Goal: Use online tool/utility: Use online tool/utility

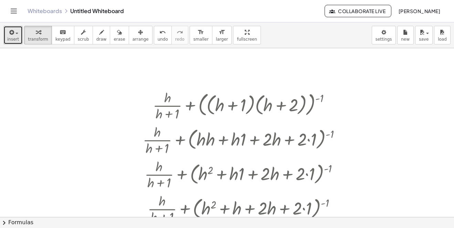
click at [18, 41] on button "insert" at bounding box center [12, 35] width 19 height 19
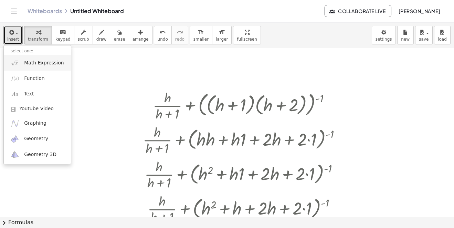
scroll to position [407, 0]
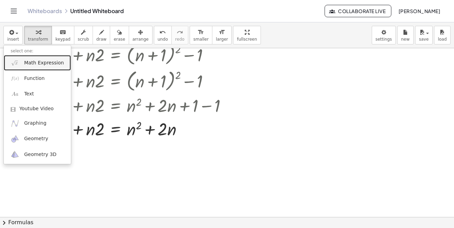
click at [34, 65] on span "Math Expression" at bounding box center [44, 62] width 40 height 7
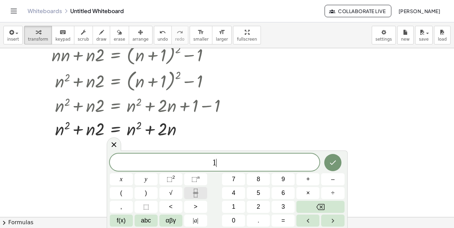
click at [189, 189] on button "Fraction" at bounding box center [195, 193] width 23 height 12
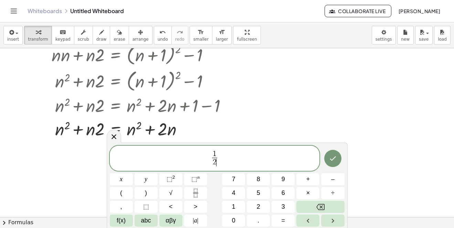
click at [229, 158] on span "1 2 ​ ​" at bounding box center [215, 159] width 210 height 18
click at [307, 193] on span "×" at bounding box center [308, 192] width 4 height 9
click at [194, 189] on icon "Fraction" at bounding box center [195, 192] width 9 height 9
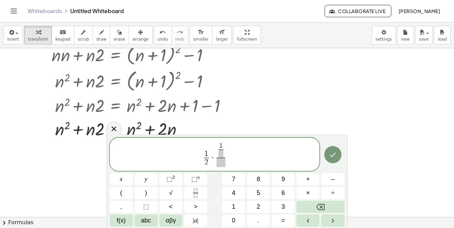
click at [220, 154] on span at bounding box center [220, 153] width 5 height 8
click at [224, 149] on span "1 2 ​ ​" at bounding box center [221, 149] width 8 height 15
click at [154, 192] on button ")" at bounding box center [145, 193] width 23 height 12
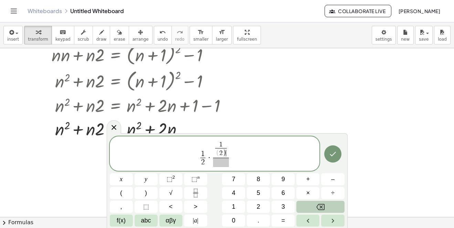
click at [308, 204] on button "Backspace" at bounding box center [320, 206] width 48 height 12
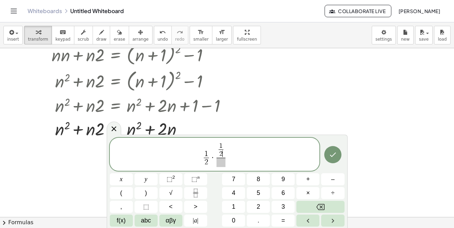
click at [226, 149] on span "1 2 ​ ​ ​" at bounding box center [221, 154] width 12 height 24
click at [225, 146] on span "1 2 ​" at bounding box center [221, 149] width 8 height 15
click at [146, 191] on span ")" at bounding box center [146, 192] width 2 height 9
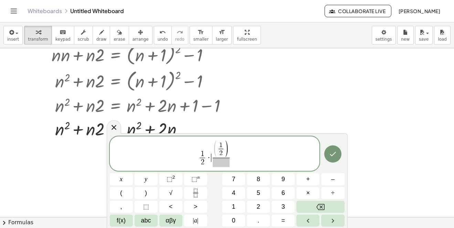
click at [211, 150] on span "( 1 2 ​ ) ​" at bounding box center [221, 154] width 20 height 26
click at [216, 138] on div "1 2 ​ · ​ ( 1 2 ​ ) ​" at bounding box center [215, 153] width 210 height 34
click at [211, 145] on span "( ​ 1 2 ​ ) ​" at bounding box center [221, 154] width 20 height 26
click at [217, 142] on span "(" at bounding box center [215, 149] width 5 height 18
click at [131, 192] on button "(" at bounding box center [121, 193] width 23 height 12
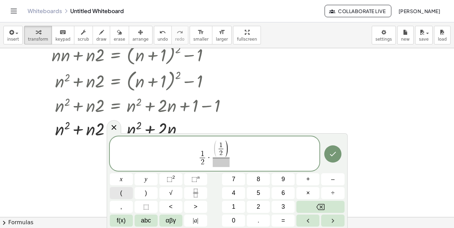
click at [131, 192] on button "(" at bounding box center [121, 193] width 23 height 12
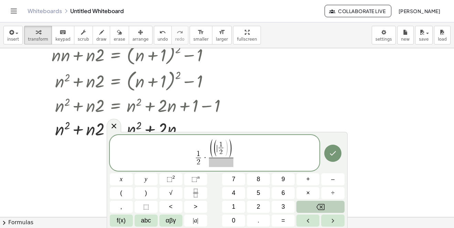
click at [311, 206] on button "Backspace" at bounding box center [320, 206] width 48 height 12
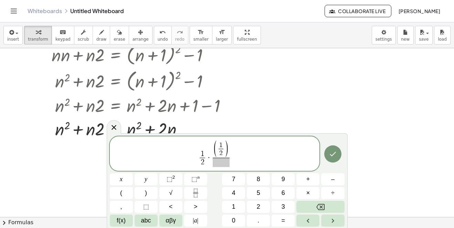
click at [241, 143] on span "1 2 ​ · ( ​ 1 2 ​ ) ​" at bounding box center [215, 153] width 210 height 27
click at [235, 144] on span "1 2 ​ · ( 1 2 ​ ) ​ ​" at bounding box center [215, 153] width 210 height 27
click at [226, 145] on span ")" at bounding box center [226, 149] width 5 height 18
click at [227, 145] on span ")" at bounding box center [226, 149] width 5 height 18
click at [189, 182] on button "⬚ n" at bounding box center [195, 179] width 23 height 12
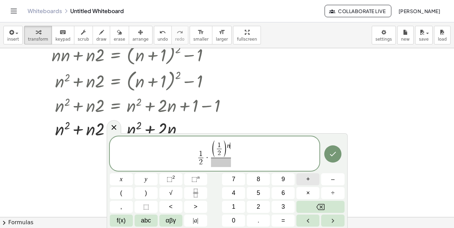
click at [309, 181] on span "+" at bounding box center [308, 178] width 4 height 9
click at [224, 161] on span at bounding box center [221, 161] width 30 height 9
click at [193, 190] on icon "Fraction" at bounding box center [195, 192] width 9 height 9
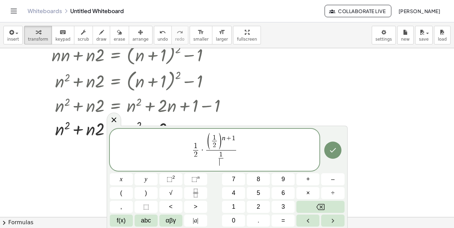
click at [220, 163] on span "​" at bounding box center [220, 162] width 5 height 8
click at [224, 157] on span "1 2 ​ ​" at bounding box center [221, 158] width 8 height 15
click at [229, 157] on span "1 2 ​ ​" at bounding box center [221, 158] width 30 height 17
click at [331, 181] on span "–" at bounding box center [332, 178] width 3 height 9
click at [246, 142] on span "1 2 ​ · ( 1 2 ​ ) n + 1 1 2 ​ − 1 ​ ​" at bounding box center [215, 150] width 210 height 35
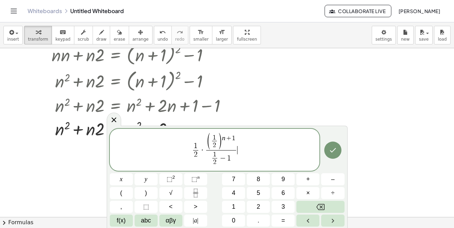
click at [248, 140] on span "1 2 ​ · ( 1 2 ​ ) n + 1 1 2 ​ − 1 ​ ​" at bounding box center [215, 150] width 210 height 35
click at [233, 138] on span "1" at bounding box center [233, 138] width 3 height 7
click at [236, 137] on span "( 1 2 ​ ) n + ​ 1 1 2 ​ − 1 ​" at bounding box center [220, 149] width 33 height 33
click at [233, 141] on span "1" at bounding box center [233, 138] width 3 height 7
click at [237, 141] on span "( 1 2 ​ ) n + ​ 1 1 2 ​ − 1 ​" at bounding box center [220, 149] width 33 height 33
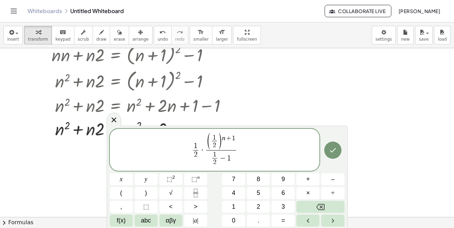
click at [235, 144] on span "( 1 2 ​ ) n + 1" at bounding box center [221, 141] width 30 height 17
click at [335, 178] on button "–" at bounding box center [332, 179] width 23 height 12
click at [251, 146] on span "1 2 ​ · ( 1 2 ​ ) n + 1 − 1 ​ 1 2 ​ − 1 ​" at bounding box center [215, 150] width 210 height 35
click at [336, 177] on button "–" at bounding box center [332, 179] width 23 height 12
click at [197, 193] on rect "Fraction" at bounding box center [195, 193] width 5 height 0
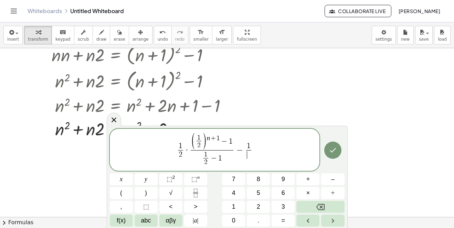
click at [247, 152] on span "​" at bounding box center [248, 154] width 5 height 9
click at [252, 147] on span "1 2 ​ · ( 1 2 ​ ) n + 1 − 1 1 2 ​ − 1 ​ − 1 2 ​ ​" at bounding box center [215, 150] width 210 height 35
click at [152, 193] on button ")" at bounding box center [145, 193] width 23 height 12
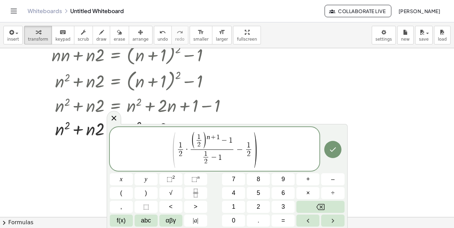
click at [244, 150] on span "1 2 ​ · ( 1 2 ​ ) n + 1 − 1 1 2 ​ − 1 ​ − 1 2 ​" at bounding box center [214, 148] width 76 height 33
click at [121, 189] on span "(" at bounding box center [121, 192] width 2 height 9
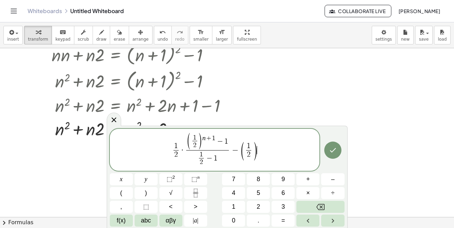
click at [260, 145] on span "1 2 ​ · ( 1 2 ​ ) n + 1 − 1 1 2 ​ − 1 ​ − ( 1 2 ​ ) ​" at bounding box center [215, 150] width 210 height 35
click at [197, 178] on sup "n" at bounding box center [198, 176] width 2 height 5
click at [310, 179] on button "+" at bounding box center [307, 179] width 23 height 12
click at [334, 146] on icon "Done" at bounding box center [332, 150] width 8 height 8
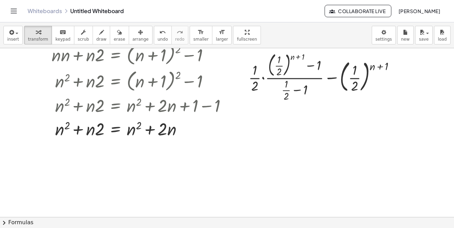
scroll to position [373, 0]
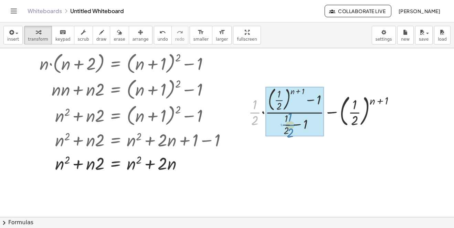
drag, startPoint x: 250, startPoint y: 111, endPoint x: 285, endPoint y: 124, distance: 37.5
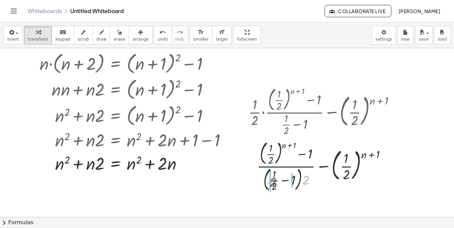
drag, startPoint x: 307, startPoint y: 178, endPoint x: 274, endPoint y: 179, distance: 32.7
click at [274, 179] on div at bounding box center [324, 165] width 159 height 55
click at [277, 181] on div at bounding box center [324, 165] width 159 height 53
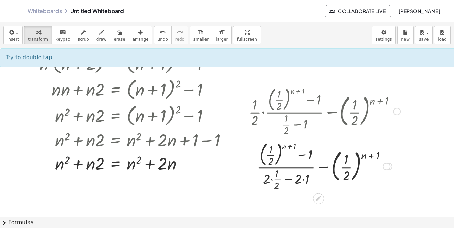
click at [271, 179] on div at bounding box center [324, 165] width 159 height 53
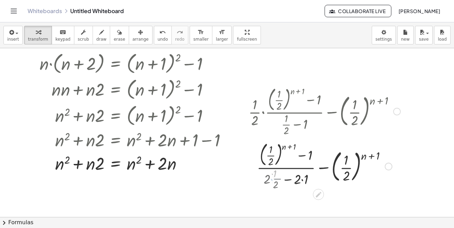
click at [274, 179] on div at bounding box center [324, 165] width 159 height 45
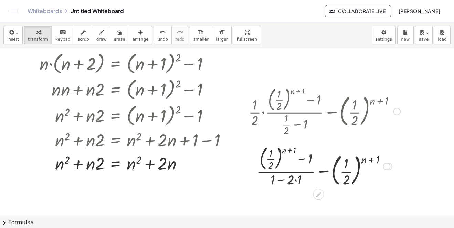
click at [292, 178] on div at bounding box center [324, 165] width 159 height 45
drag, startPoint x: 299, startPoint y: 179, endPoint x: 293, endPoint y: 180, distance: 6.3
click at [287, 183] on div at bounding box center [324, 165] width 159 height 45
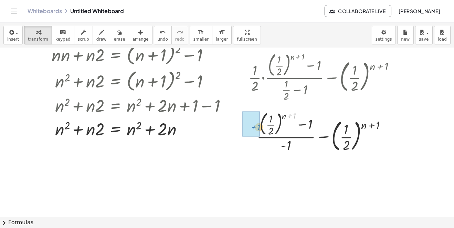
drag, startPoint x: 287, startPoint y: 116, endPoint x: 274, endPoint y: 129, distance: 18.7
click at [246, 128] on div "+ · · 1 · 2 · · ( + ( · 1 · 2 ) ( + n + 1 ) − 1 ) · ( + · 1 · 2 − 1 ) − ( · 1 ·…" at bounding box center [321, 101] width 167 height 107
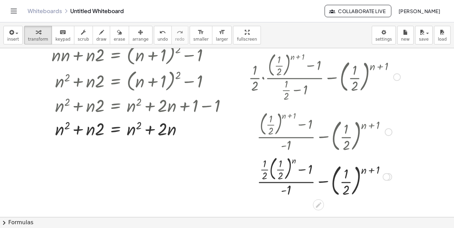
scroll to position [442, 0]
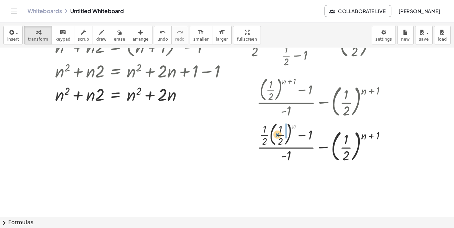
drag, startPoint x: 293, startPoint y: 127, endPoint x: 292, endPoint y: 144, distance: 17.9
click at [282, 135] on div at bounding box center [324, 141] width 159 height 45
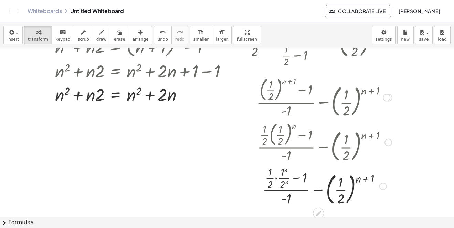
scroll to position [476, 0]
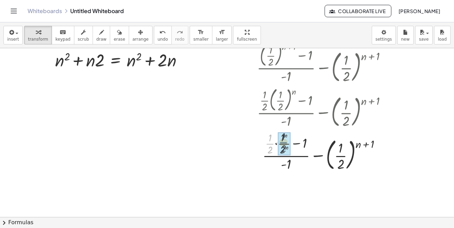
drag, startPoint x: 269, startPoint y: 145, endPoint x: 283, endPoint y: 144, distance: 14.8
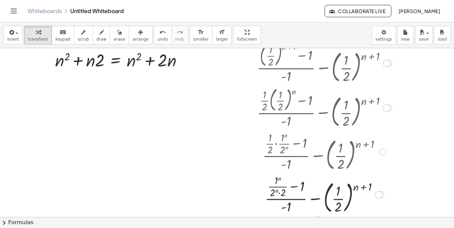
click at [279, 190] on div at bounding box center [324, 193] width 159 height 43
click at [280, 194] on div at bounding box center [324, 193] width 159 height 43
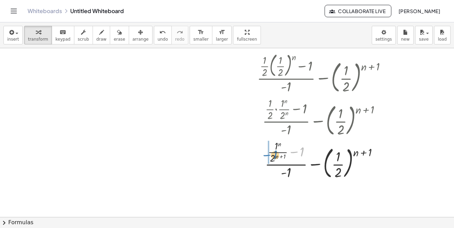
drag, startPoint x: 303, startPoint y: 150, endPoint x: 276, endPoint y: 153, distance: 27.0
click at [276, 153] on div at bounding box center [324, 159] width 159 height 43
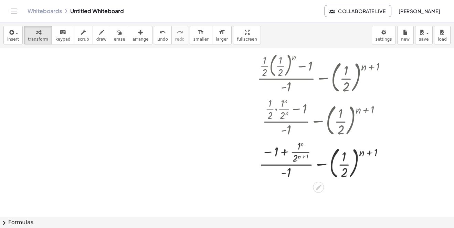
scroll to position [545, 0]
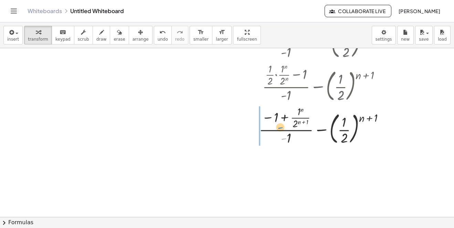
drag, startPoint x: 288, startPoint y: 140, endPoint x: 306, endPoint y: 152, distance: 21.3
click at [277, 130] on div at bounding box center [324, 125] width 159 height 43
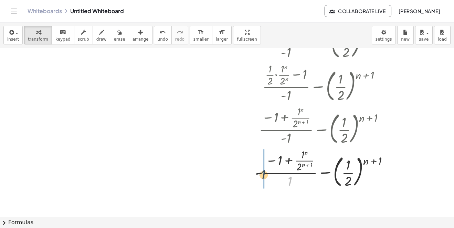
drag, startPoint x: 290, startPoint y: 181, endPoint x: 260, endPoint y: 173, distance: 30.4
click at [260, 173] on div at bounding box center [324, 167] width 159 height 43
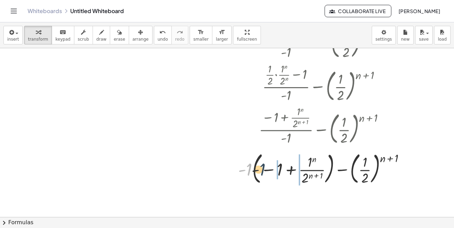
drag, startPoint x: 249, startPoint y: 169, endPoint x: 294, endPoint y: 169, distance: 45.7
click at [275, 168] on div at bounding box center [324, 168] width 179 height 37
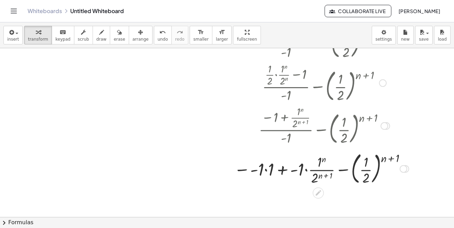
scroll to position [579, 0]
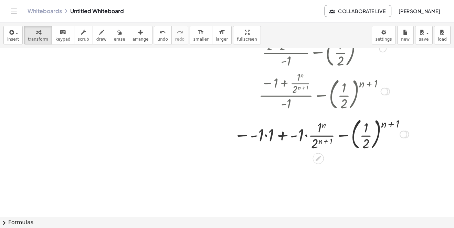
click at [252, 135] on div at bounding box center [321, 133] width 182 height 37
click at [262, 137] on div at bounding box center [321, 133] width 182 height 37
click at [268, 135] on div at bounding box center [321, 133] width 171 height 37
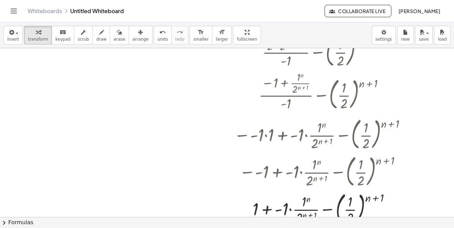
scroll to position [679, 0]
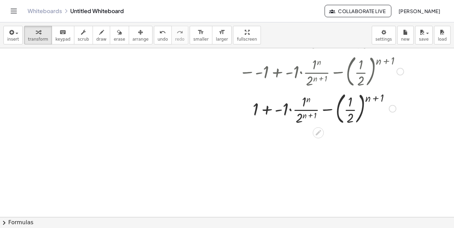
drag, startPoint x: 288, startPoint y: 109, endPoint x: 262, endPoint y: 113, distance: 27.1
click at [298, 109] on div at bounding box center [321, 107] width 182 height 37
click at [262, 113] on div at bounding box center [321, 107] width 182 height 37
click at [259, 109] on div at bounding box center [321, 107] width 182 height 37
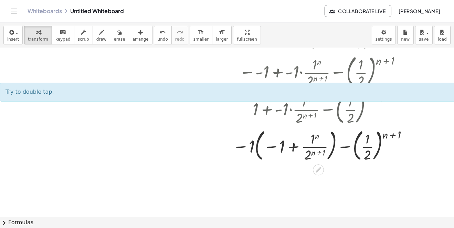
scroll to position [714, 0]
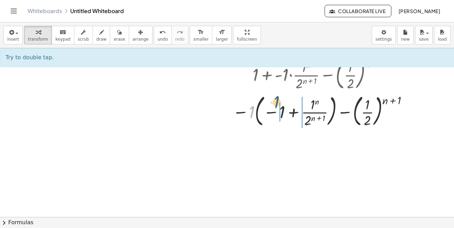
drag, startPoint x: 253, startPoint y: 115, endPoint x: 279, endPoint y: 106, distance: 27.9
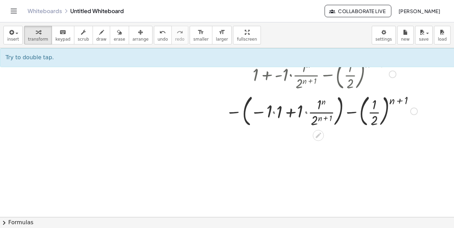
scroll to position [748, 0]
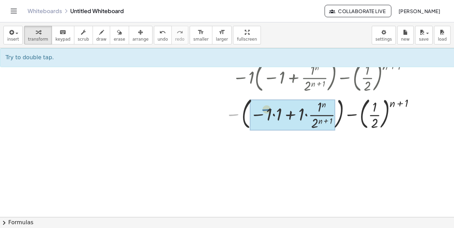
drag, startPoint x: 234, startPoint y: 112, endPoint x: 268, endPoint y: 108, distance: 34.3
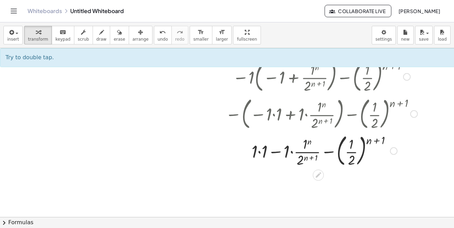
click at [261, 152] on div at bounding box center [321, 150] width 199 height 37
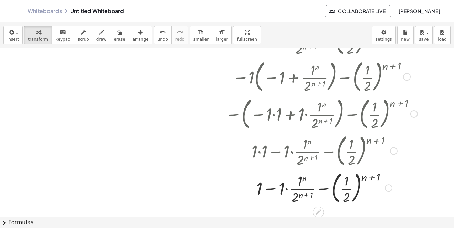
scroll to position [782, 0]
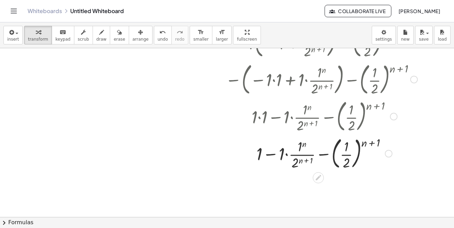
click at [268, 153] on div at bounding box center [321, 152] width 199 height 37
click at [272, 153] on div at bounding box center [321, 152] width 199 height 37
drag, startPoint x: 260, startPoint y: 153, endPoint x: 305, endPoint y: 146, distance: 44.8
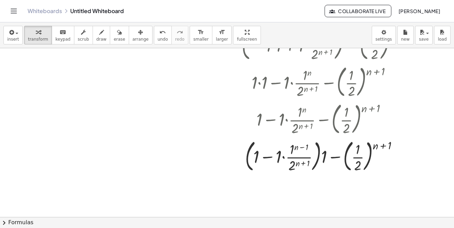
scroll to position [848, 0]
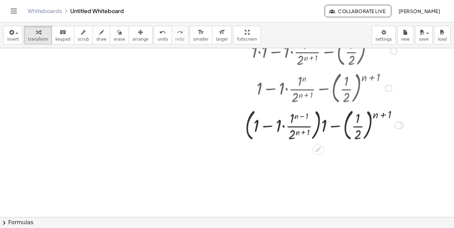
click at [325, 129] on div at bounding box center [321, 124] width 199 height 37
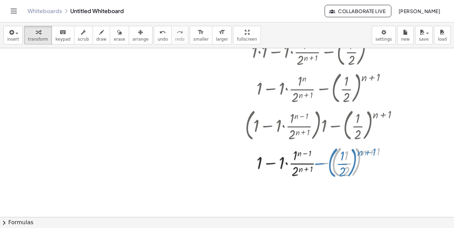
drag, startPoint x: 308, startPoint y: 125, endPoint x: 320, endPoint y: 130, distance: 12.8
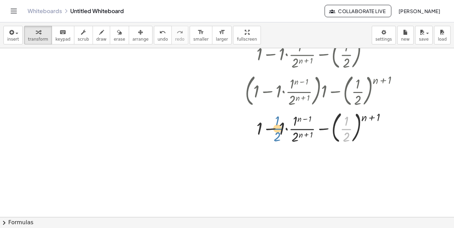
drag, startPoint x: 343, startPoint y: 126, endPoint x: 265, endPoint y: 123, distance: 77.8
click at [259, 123] on div at bounding box center [321, 127] width 199 height 37
click at [269, 130] on div at bounding box center [321, 127] width 199 height 37
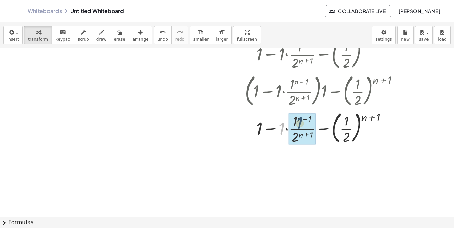
drag, startPoint x: 281, startPoint y: 129, endPoint x: 304, endPoint y: 124, distance: 23.9
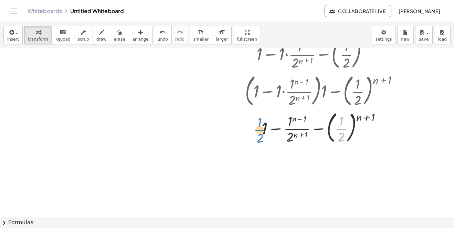
drag, startPoint x: 341, startPoint y: 127, endPoint x: 350, endPoint y: 121, distance: 10.6
click at [267, 126] on div at bounding box center [321, 127] width 199 height 37
drag, startPoint x: 358, startPoint y: 118, endPoint x: 375, endPoint y: 116, distance: 17.0
click at [347, 130] on div at bounding box center [321, 127] width 199 height 37
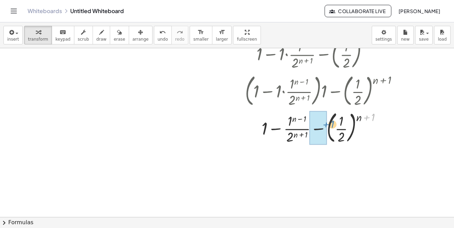
drag, startPoint x: 373, startPoint y: 113, endPoint x: 325, endPoint y: 133, distance: 52.7
click at [320, 123] on div at bounding box center [321, 127] width 199 height 37
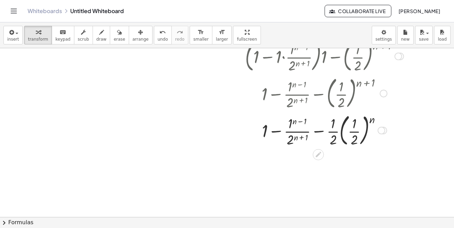
scroll to position [951, 0]
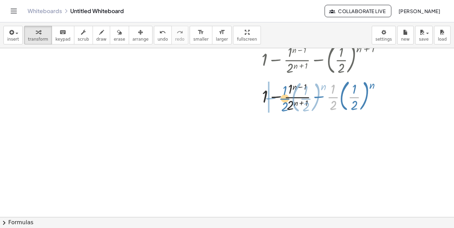
drag, startPoint x: 333, startPoint y: 95, endPoint x: 286, endPoint y: 97, distance: 47.1
click at [286, 97] on div at bounding box center [321, 95] width 199 height 37
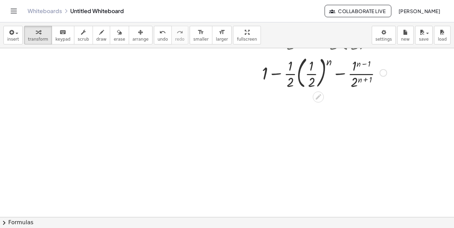
scroll to position [982, 0]
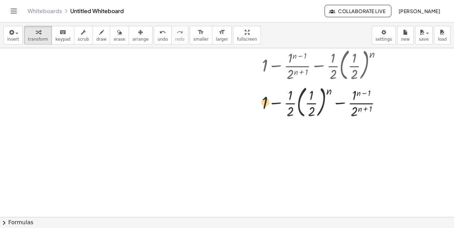
drag, startPoint x: 290, startPoint y: 104, endPoint x: 265, endPoint y: 102, distance: 24.8
click at [265, 102] on div at bounding box center [321, 101] width 199 height 37
click at [268, 101] on div at bounding box center [321, 101] width 199 height 37
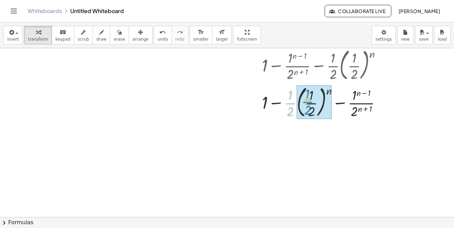
drag, startPoint x: 288, startPoint y: 103, endPoint x: 305, endPoint y: 101, distance: 17.6
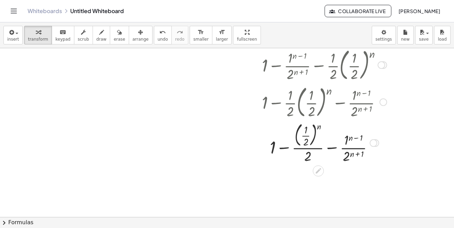
scroll to position [1016, 0]
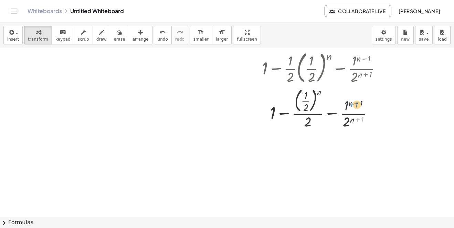
drag, startPoint x: 355, startPoint y: 122, endPoint x: 346, endPoint y: 122, distance: 8.9
click at [347, 108] on div at bounding box center [321, 107] width 199 height 45
drag, startPoint x: 346, startPoint y: 122, endPoint x: 345, endPoint y: 103, distance: 18.9
click at [345, 103] on div at bounding box center [321, 107] width 199 height 45
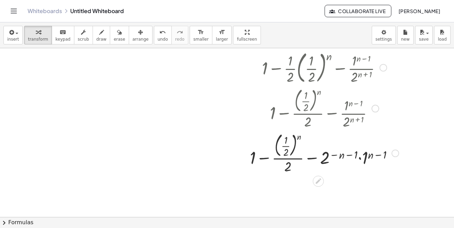
scroll to position [1085, 0]
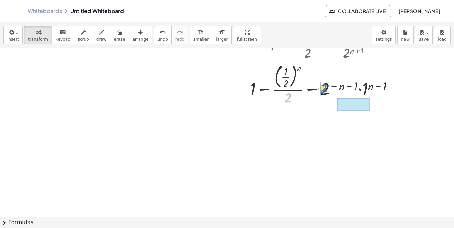
drag, startPoint x: 288, startPoint y: 100, endPoint x: 324, endPoint y: 90, distance: 37.0
click at [324, 90] on div at bounding box center [321, 83] width 199 height 45
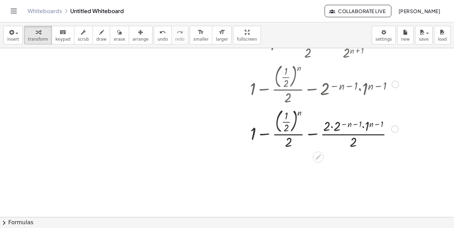
click at [328, 124] on div at bounding box center [321, 128] width 199 height 45
click at [331, 124] on div at bounding box center [321, 128] width 199 height 45
click at [333, 127] on div at bounding box center [321, 128] width 199 height 45
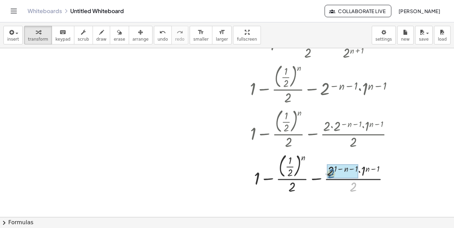
drag, startPoint x: 353, startPoint y: 188, endPoint x: 331, endPoint y: 173, distance: 26.9
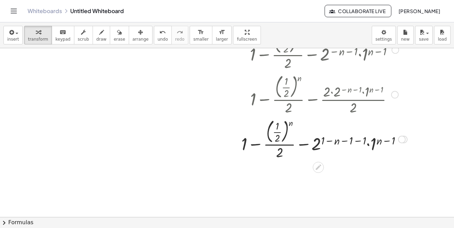
scroll to position [1154, 0]
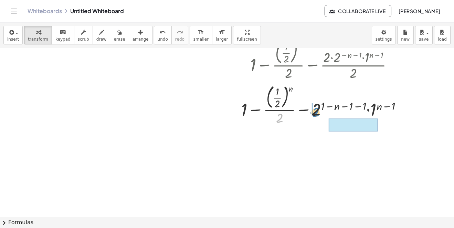
drag, startPoint x: 303, startPoint y: 120, endPoint x: 266, endPoint y: 111, distance: 38.5
click at [290, 124] on div at bounding box center [321, 104] width 199 height 45
click at [244, 118] on div at bounding box center [321, 104] width 199 height 45
click at [243, 116] on div at bounding box center [321, 104] width 199 height 45
click at [266, 111] on div at bounding box center [321, 104] width 199 height 45
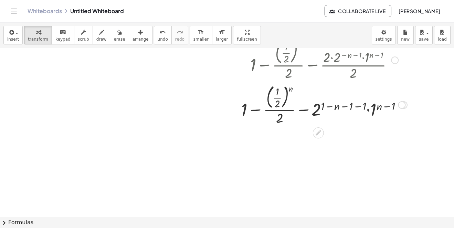
click at [246, 110] on div at bounding box center [321, 104] width 199 height 45
click at [245, 110] on div at bounding box center [321, 104] width 199 height 45
drag, startPoint x: 245, startPoint y: 110, endPoint x: 284, endPoint y: 99, distance: 41.1
click at [284, 99] on div at bounding box center [321, 104] width 199 height 45
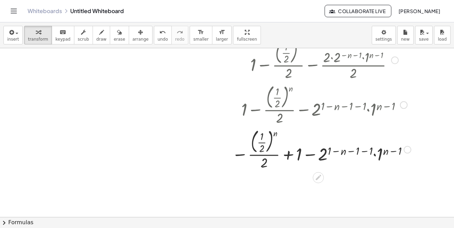
scroll to position [1185, 0]
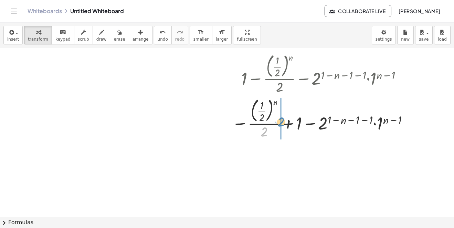
drag, startPoint x: 265, startPoint y: 132, endPoint x: 282, endPoint y: 122, distance: 19.6
click at [282, 122] on div at bounding box center [321, 118] width 199 height 45
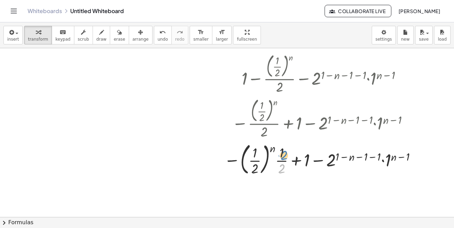
drag, startPoint x: 281, startPoint y: 171, endPoint x: 283, endPoint y: 157, distance: 13.9
click at [283, 157] on div at bounding box center [321, 158] width 202 height 37
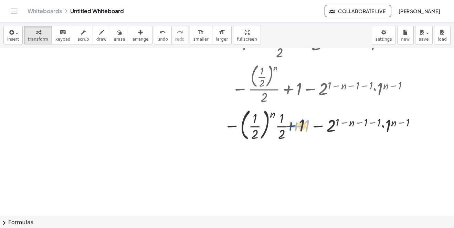
drag, startPoint x: 302, startPoint y: 128, endPoint x: 294, endPoint y: 128, distance: 8.6
click at [294, 128] on div at bounding box center [321, 124] width 202 height 37
click at [327, 126] on div at bounding box center [321, 124] width 202 height 37
click at [370, 124] on div at bounding box center [321, 124] width 202 height 37
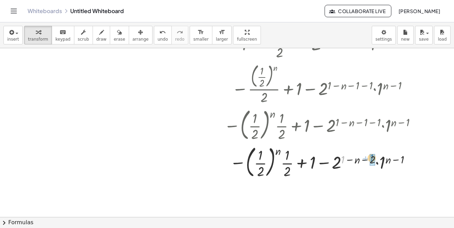
drag, startPoint x: 342, startPoint y: 160, endPoint x: 371, endPoint y: 158, distance: 28.9
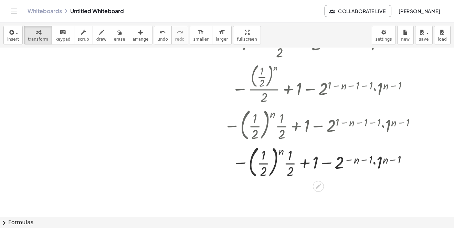
scroll to position [1253, 0]
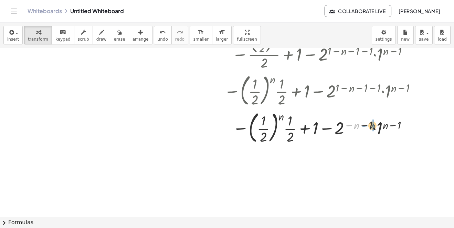
drag, startPoint x: 349, startPoint y: 124, endPoint x: 366, endPoint y: 125, distance: 16.5
click at [366, 125] on div at bounding box center [321, 126] width 202 height 37
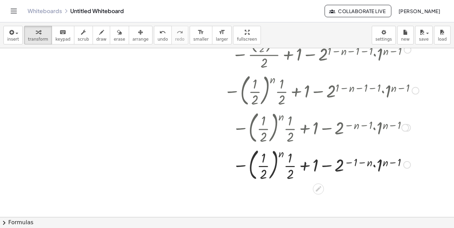
click at [346, 165] on div at bounding box center [321, 163] width 202 height 37
drag, startPoint x: 353, startPoint y: 162, endPoint x: 342, endPoint y: 165, distance: 12.2
click at [349, 163] on div at bounding box center [321, 163] width 202 height 37
click at [342, 165] on div at bounding box center [321, 163] width 202 height 37
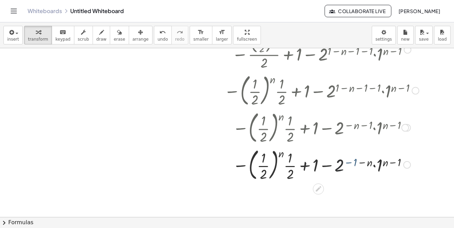
click at [342, 165] on div at bounding box center [321, 163] width 202 height 37
click at [350, 163] on div at bounding box center [321, 163] width 202 height 37
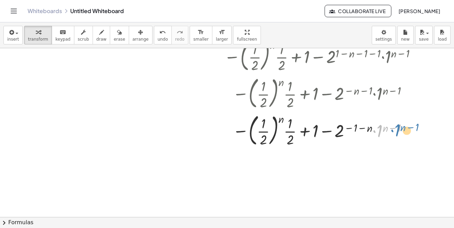
drag, startPoint x: 380, startPoint y: 130, endPoint x: 375, endPoint y: 130, distance: 5.2
click at [387, 129] on div at bounding box center [321, 129] width 202 height 37
drag, startPoint x: 375, startPoint y: 128, endPoint x: 380, endPoint y: 132, distance: 5.6
click at [376, 128] on div at bounding box center [321, 129] width 202 height 37
click at [380, 132] on div at bounding box center [321, 129] width 202 height 37
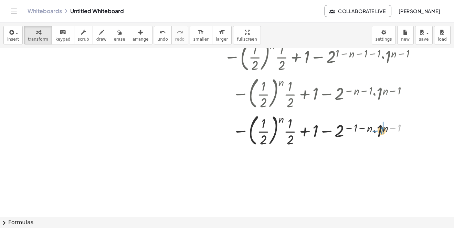
drag, startPoint x: 397, startPoint y: 127, endPoint x: 379, endPoint y: 129, distance: 18.1
click at [379, 129] on div at bounding box center [321, 129] width 202 height 37
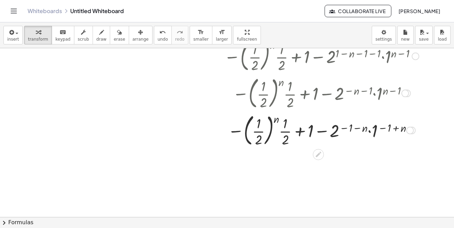
drag, startPoint x: 394, startPoint y: 133, endPoint x: 396, endPoint y: 128, distance: 5.8
click at [395, 133] on div at bounding box center [321, 129] width 202 height 37
drag, startPoint x: 395, startPoint y: 128, endPoint x: 377, endPoint y: 133, distance: 19.3
click at [394, 129] on div at bounding box center [321, 129] width 202 height 37
click at [370, 135] on div at bounding box center [321, 129] width 202 height 37
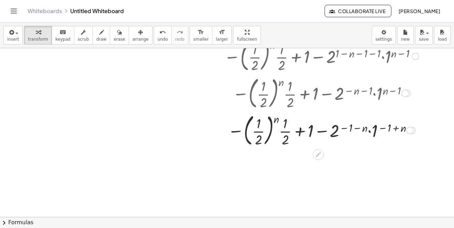
drag, startPoint x: 375, startPoint y: 133, endPoint x: 361, endPoint y: 128, distance: 14.5
click at [375, 132] on div at bounding box center [321, 129] width 202 height 37
drag, startPoint x: 361, startPoint y: 128, endPoint x: 316, endPoint y: 134, distance: 45.8
click at [357, 130] on div at bounding box center [321, 129] width 202 height 37
click at [306, 127] on div at bounding box center [321, 129] width 202 height 37
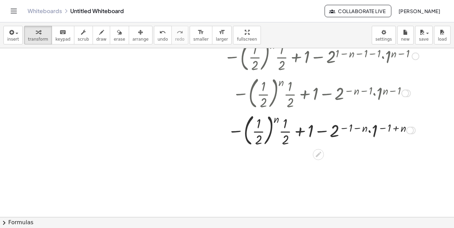
click at [329, 127] on div at bounding box center [321, 129] width 202 height 37
click at [329, 128] on div at bounding box center [321, 129] width 202 height 37
click at [316, 134] on div at bounding box center [321, 129] width 202 height 37
click at [297, 131] on div at bounding box center [321, 129] width 202 height 37
click at [276, 130] on div at bounding box center [321, 129] width 202 height 37
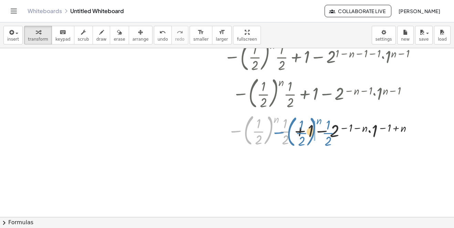
drag, startPoint x: 239, startPoint y: 130, endPoint x: 286, endPoint y: 131, distance: 46.4
click at [286, 131] on div at bounding box center [321, 129] width 202 height 37
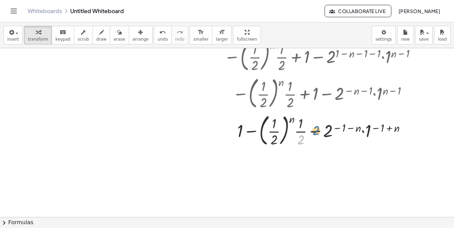
drag, startPoint x: 301, startPoint y: 140, endPoint x: 298, endPoint y: 126, distance: 14.1
click at [314, 127] on div at bounding box center [321, 129] width 202 height 37
click at [311, 126] on div at bounding box center [321, 129] width 202 height 37
click at [298, 126] on div at bounding box center [321, 129] width 202 height 37
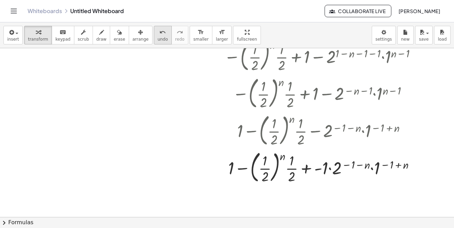
click at [157, 40] on span "undo" at bounding box center [162, 39] width 10 height 5
